Goal: Task Accomplishment & Management: Complete application form

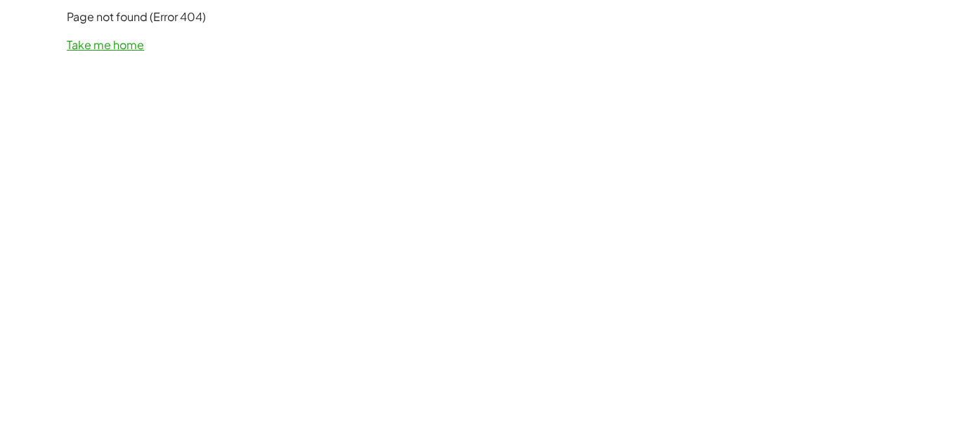
click at [103, 48] on link "Take me home" at bounding box center [105, 44] width 77 height 15
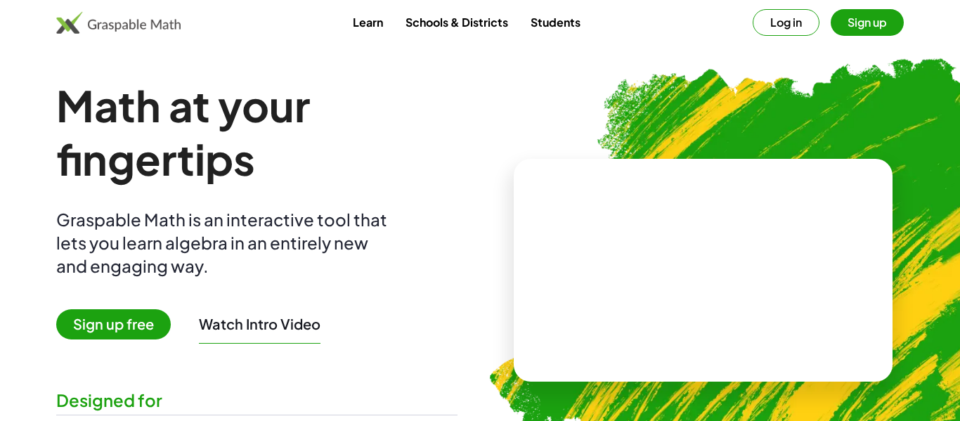
click at [875, 28] on button "Sign up" at bounding box center [867, 22] width 73 height 27
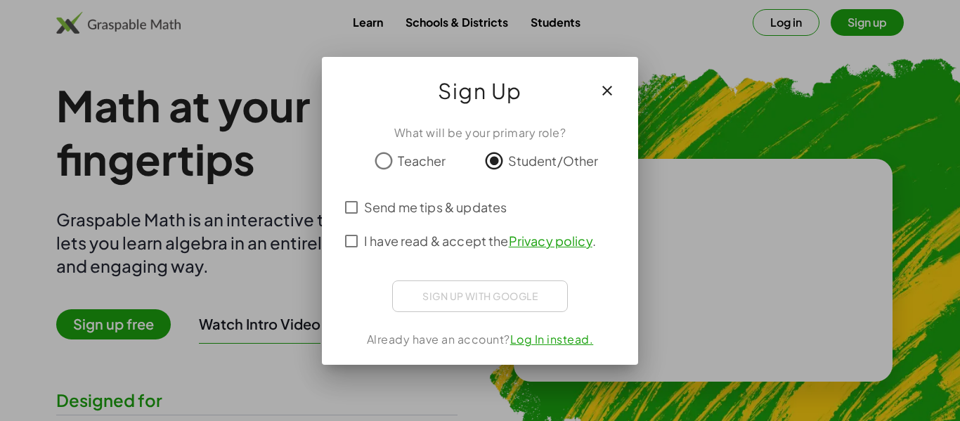
click at [414, 299] on div "Sign up with Google Sign in with Google Sign in with Google. Opens in new tab" at bounding box center [480, 296] width 176 height 32
click at [468, 300] on div "Sign up with Google Sign in with Google Sign in with Google. Opens in new tab" at bounding box center [480, 296] width 176 height 32
click at [477, 296] on div "Sign up with Google Sign in with Google Sign in with Google. Opens in new tab" at bounding box center [480, 296] width 176 height 32
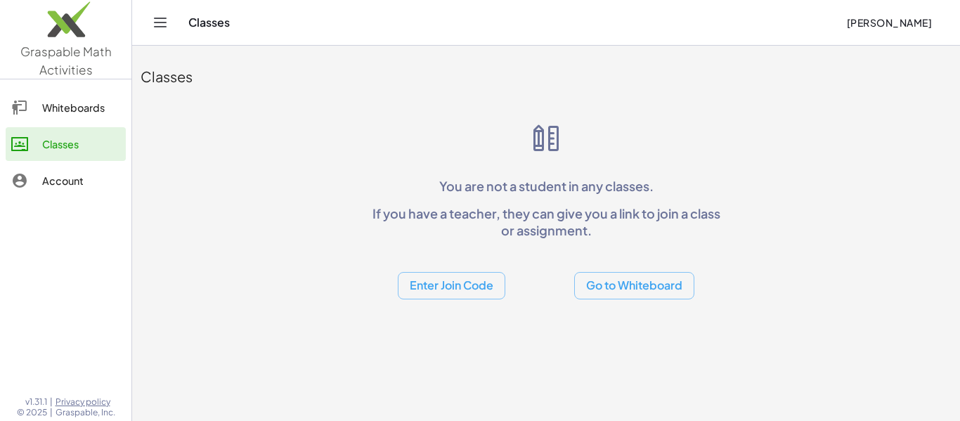
click at [467, 280] on button "Enter Join Code" at bounding box center [452, 285] width 108 height 27
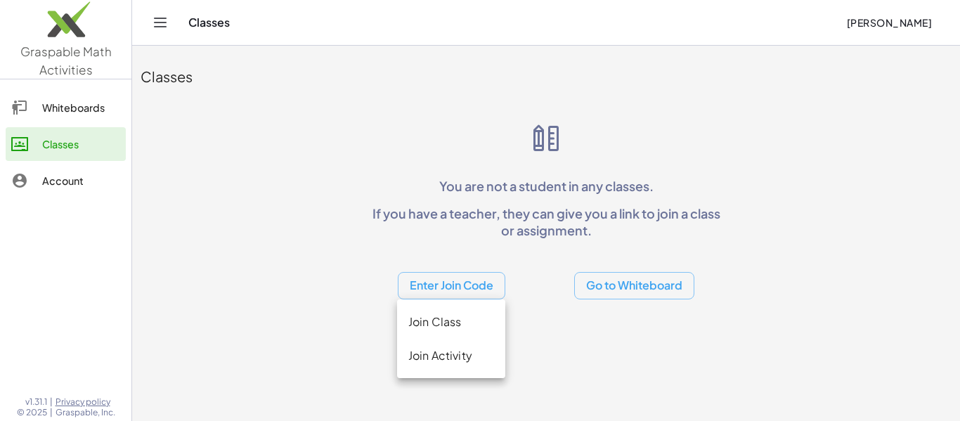
click at [466, 320] on div "Join Class" at bounding box center [451, 322] width 86 height 17
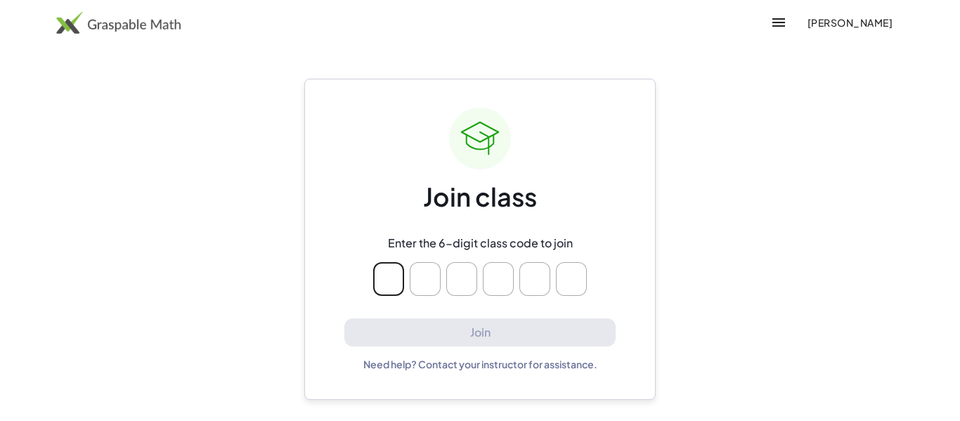
type input "*"
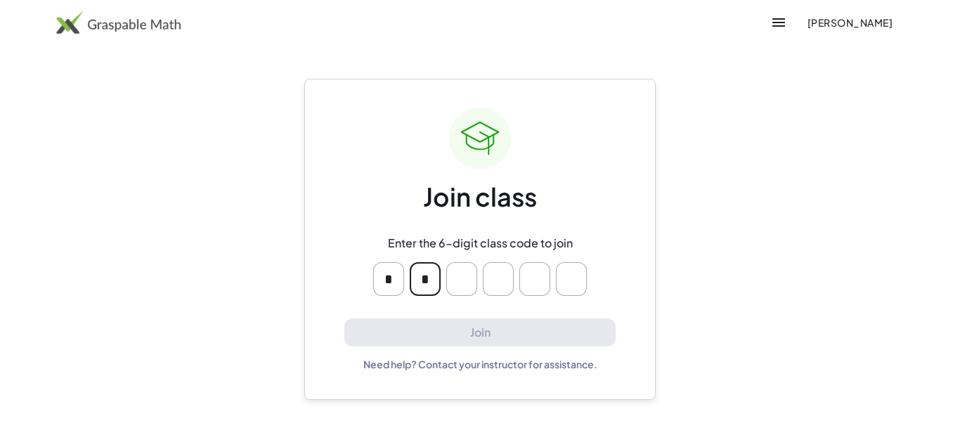
type input "*"
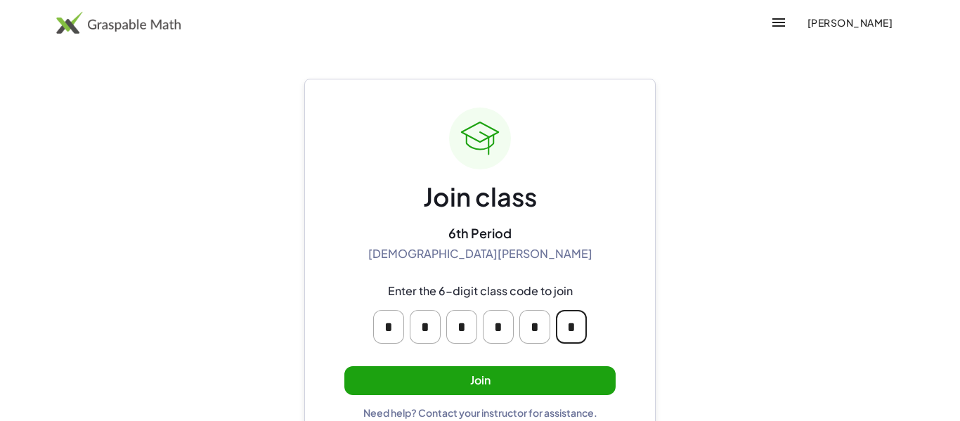
type input "*"
click at [498, 381] on button "Join" at bounding box center [479, 380] width 271 height 29
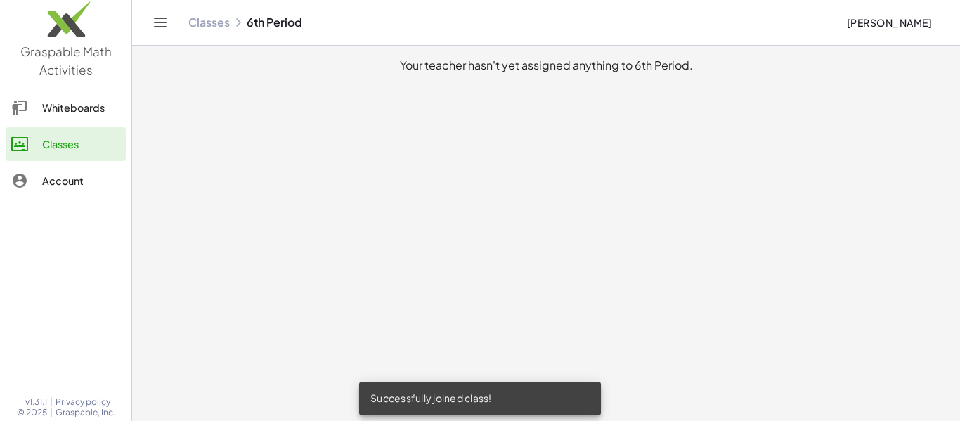
click at [67, 150] on div "Classes" at bounding box center [81, 144] width 78 height 17
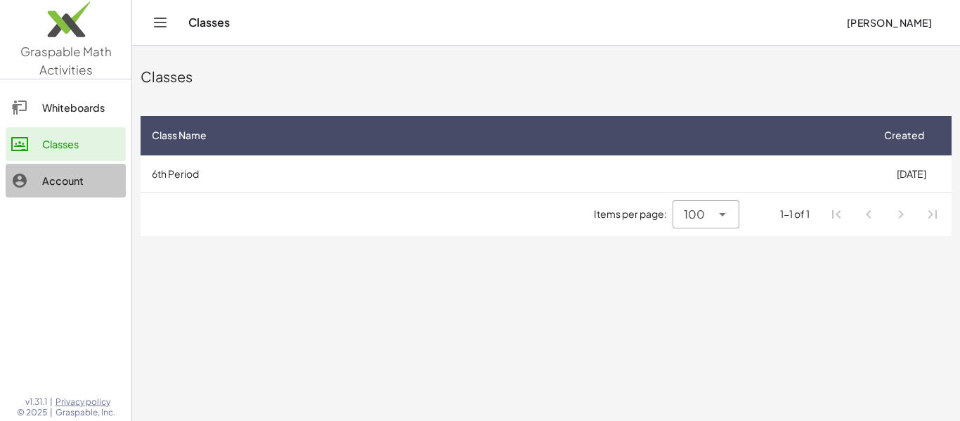
click at [51, 177] on div "Account" at bounding box center [81, 180] width 78 height 17
